Goal: Task Accomplishment & Management: Use online tool/utility

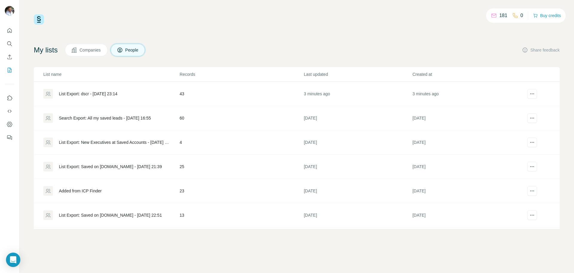
click at [66, 93] on div "List Export: dscr - [DATE] 23:14" at bounding box center [88, 94] width 59 height 6
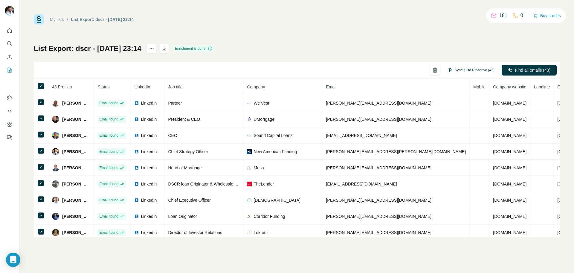
click at [475, 70] on button "Sync all to Pipedrive (43)" at bounding box center [471, 70] width 55 height 9
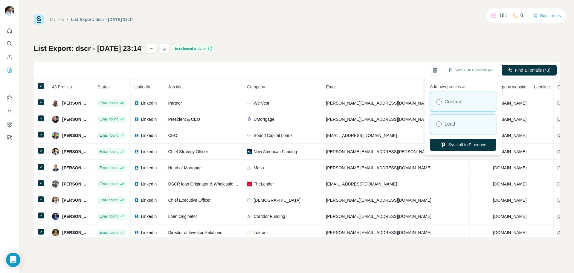
click at [450, 124] on label "Lead" at bounding box center [450, 123] width 11 height 7
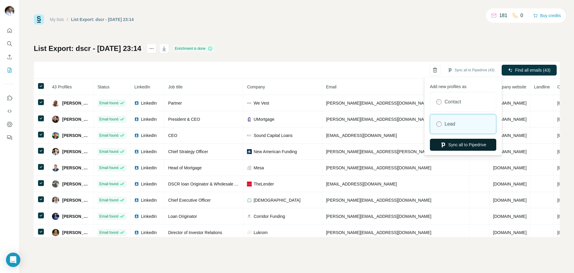
click at [459, 145] on button "Sync all to Pipedrive" at bounding box center [463, 144] width 66 height 12
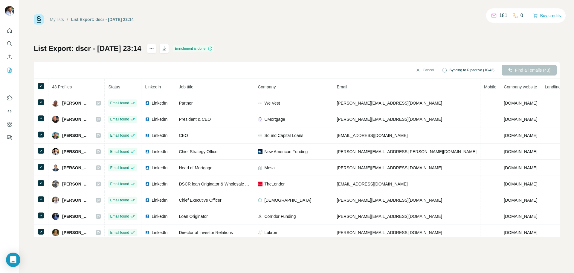
click at [60, 19] on link "My lists" at bounding box center [57, 19] width 14 height 5
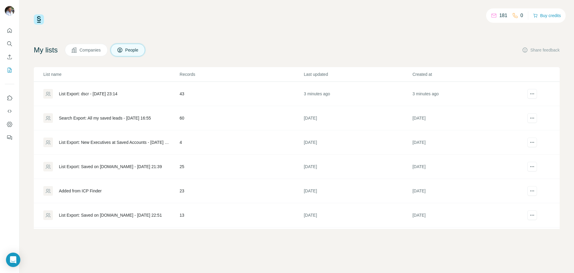
click at [118, 94] on div "List Export: dscr - [DATE] 23:14" at bounding box center [88, 94] width 59 height 6
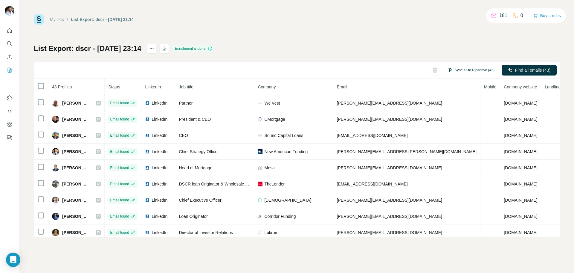
click at [475, 70] on button "Sync all to Pipedrive (43)" at bounding box center [471, 70] width 55 height 9
click at [407, 33] on div "My lists / List Export: dscr - [DATE] 23:14 181 0 Buy credits List Export: dscr…" at bounding box center [297, 125] width 526 height 222
